Goal: Task Accomplishment & Management: Complete application form

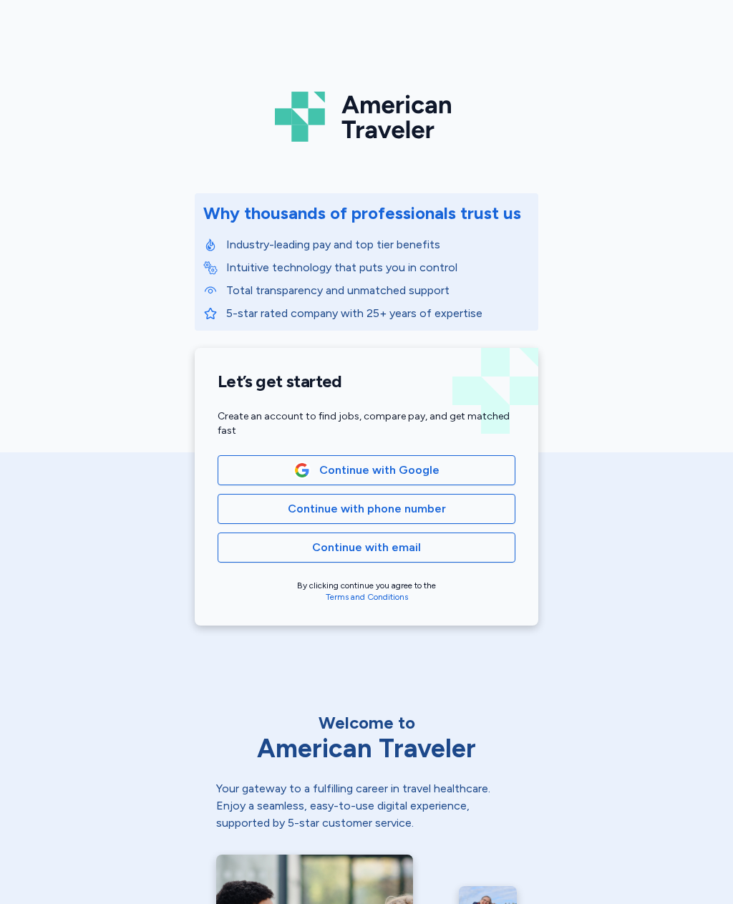
click at [432, 512] on span "Continue with phone number" at bounding box center [367, 508] width 158 height 17
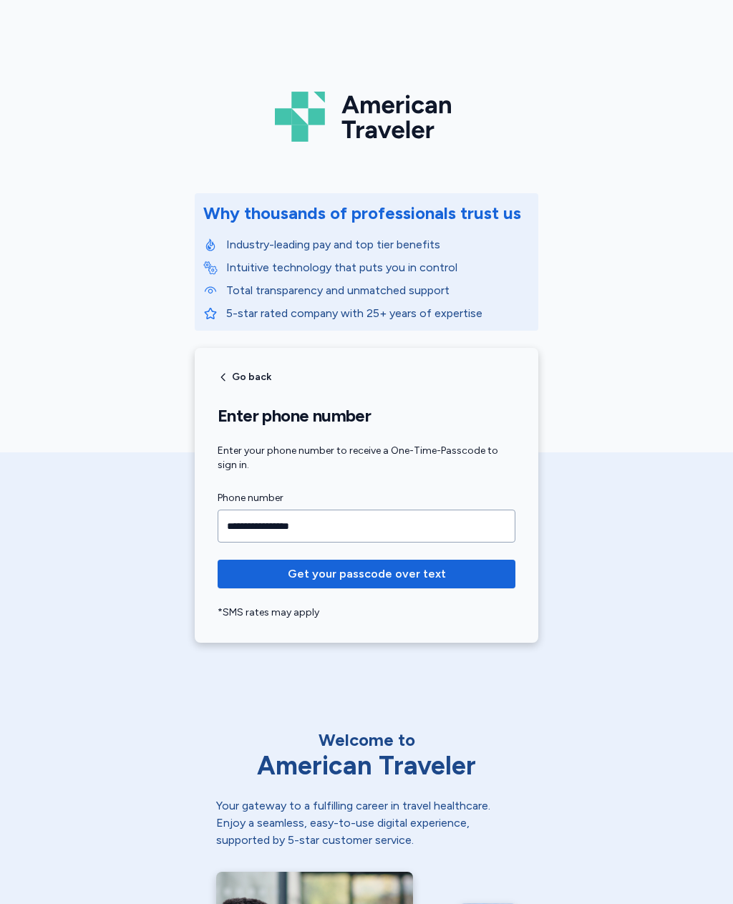
type input "**********"
click at [455, 573] on span "Get your passcode over text" at bounding box center [366, 573] width 275 height 17
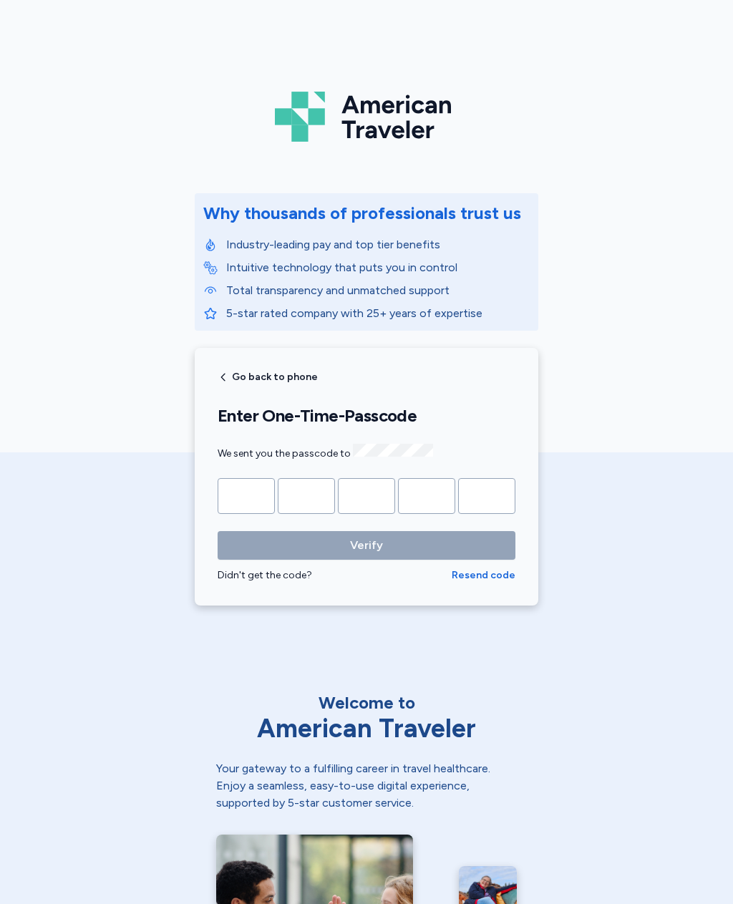
click at [235, 505] on input "Please enter OTP character 1" at bounding box center [246, 496] width 57 height 36
type input "*"
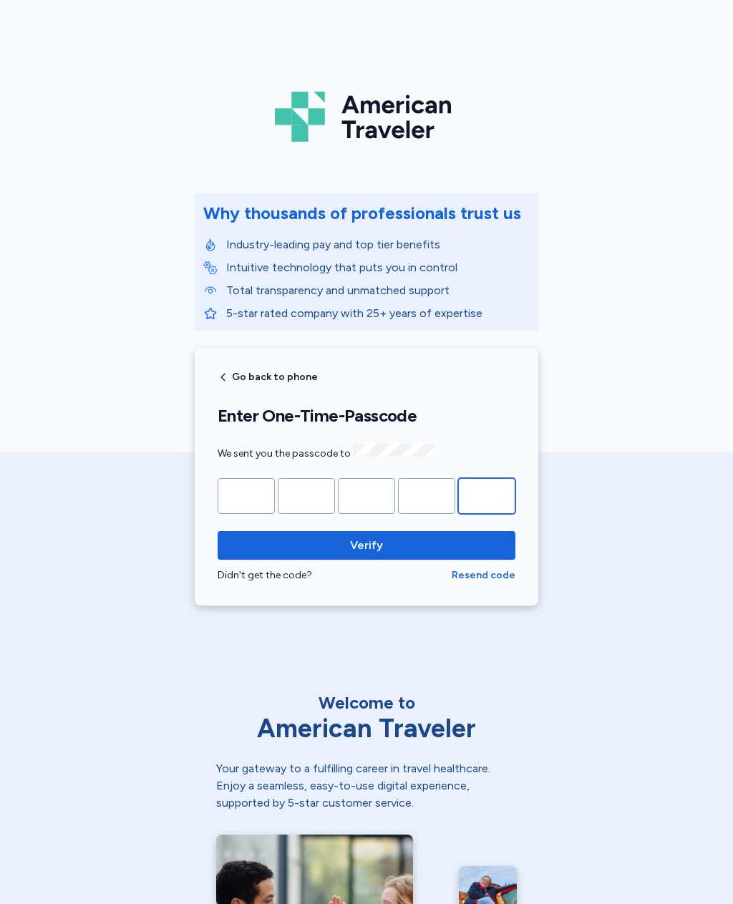
type input "*"
click at [445, 550] on span "Verify" at bounding box center [366, 545] width 275 height 17
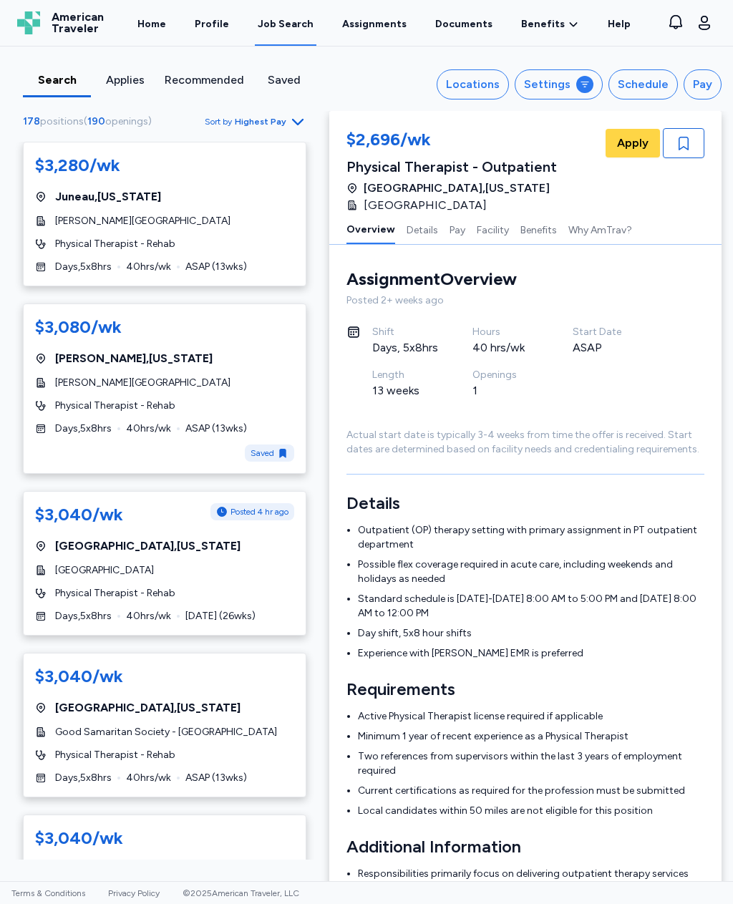
click at [477, 83] on div "Locations" at bounding box center [473, 84] width 54 height 17
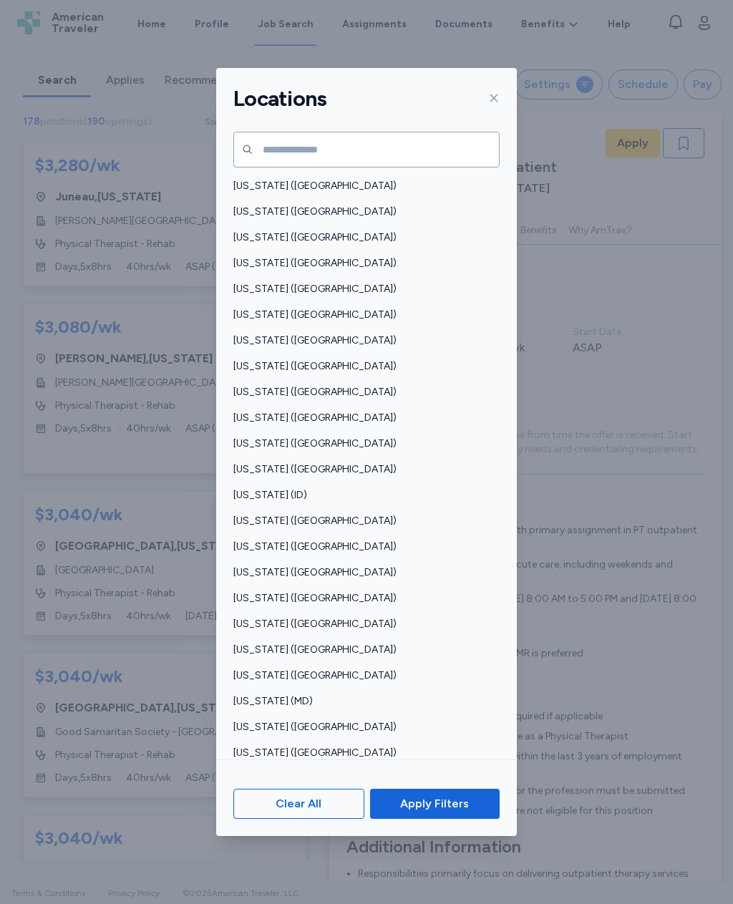
click at [272, 514] on span "Illinois (IL)" at bounding box center [362, 521] width 258 height 14
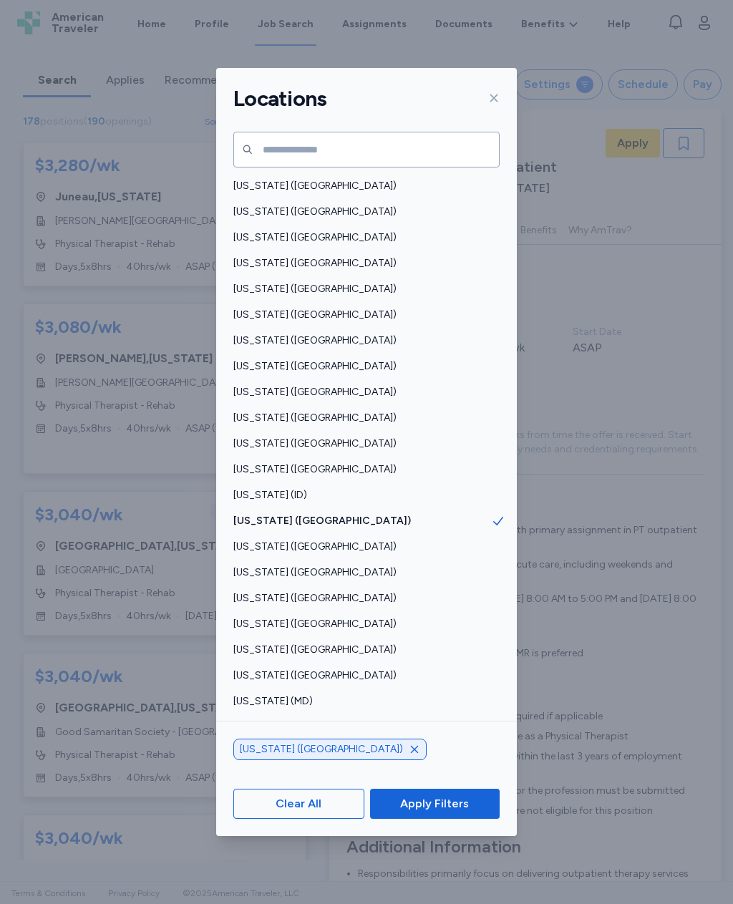
click at [465, 819] on button "Apply Filters" at bounding box center [435, 804] width 130 height 30
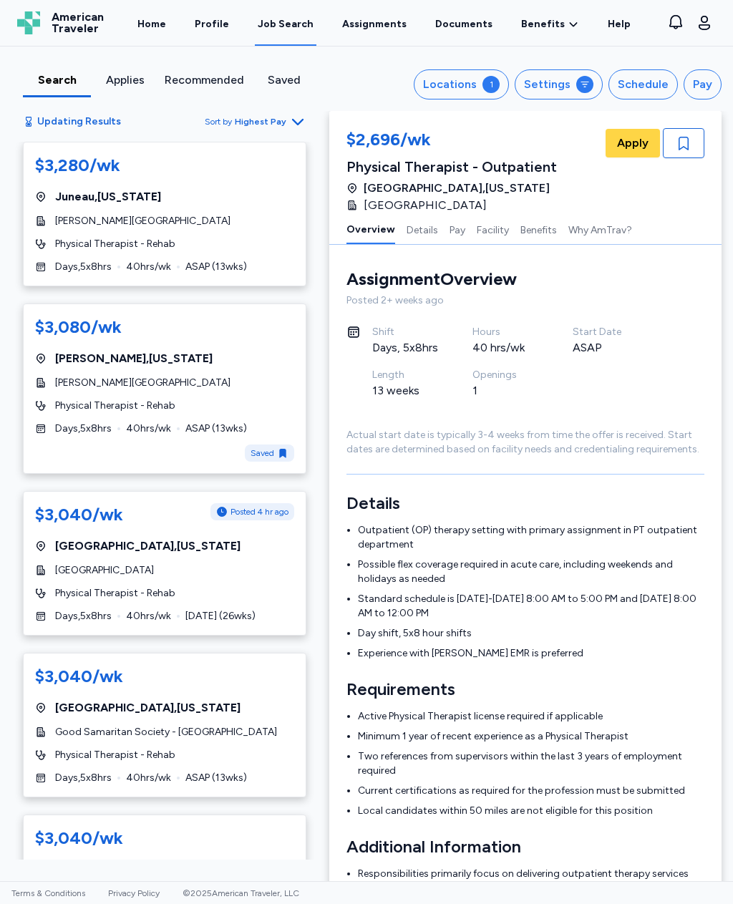
scroll to position [1, 0]
